Goal: Information Seeking & Learning: Learn about a topic

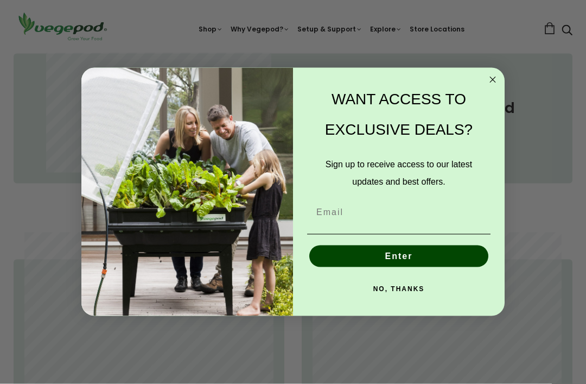
scroll to position [508, 0]
click at [498, 86] on circle "Close dialog" at bounding box center [493, 80] width 12 height 12
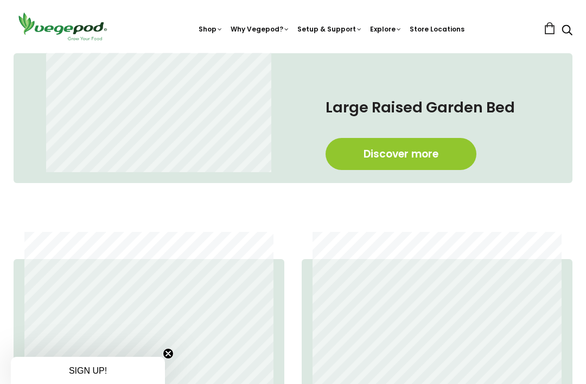
click at [443, 163] on link "Discover more" at bounding box center [401, 154] width 151 height 32
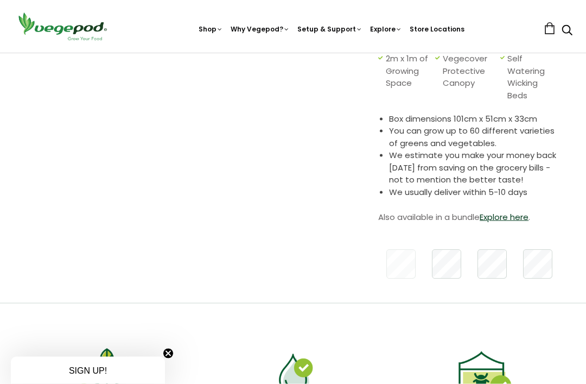
scroll to position [263, 0]
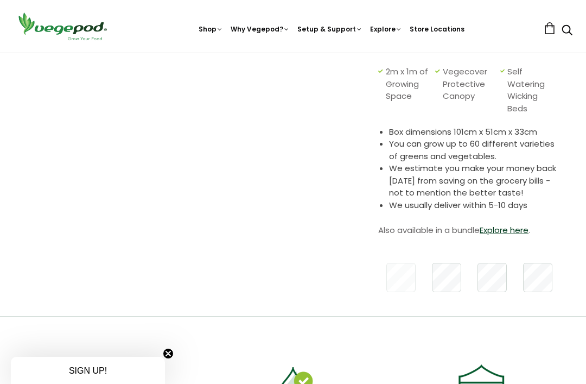
click at [511, 232] on link "Explore here" at bounding box center [504, 229] width 49 height 11
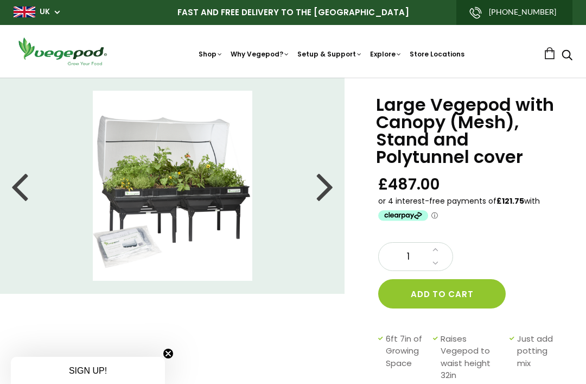
click at [328, 189] on div at bounding box center [324, 185] width 17 height 49
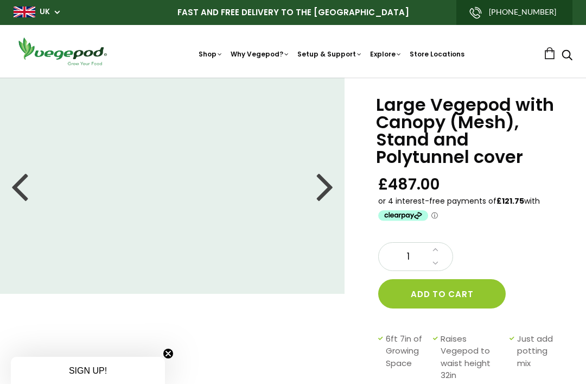
click at [323, 194] on div at bounding box center [324, 185] width 17 height 49
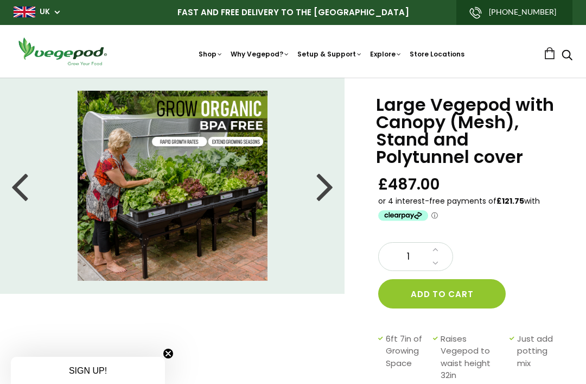
click at [327, 189] on div at bounding box center [324, 185] width 17 height 49
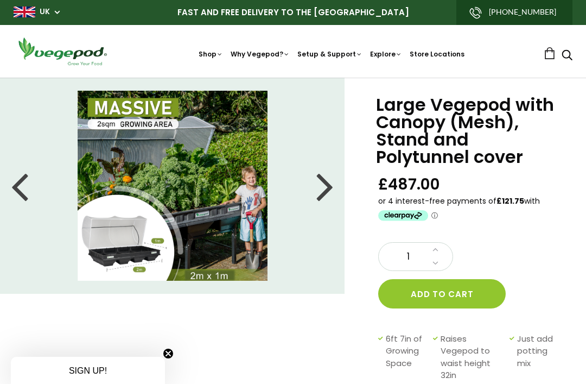
click at [325, 195] on div at bounding box center [324, 185] width 17 height 49
